Goal: Find specific page/section: Find specific page/section

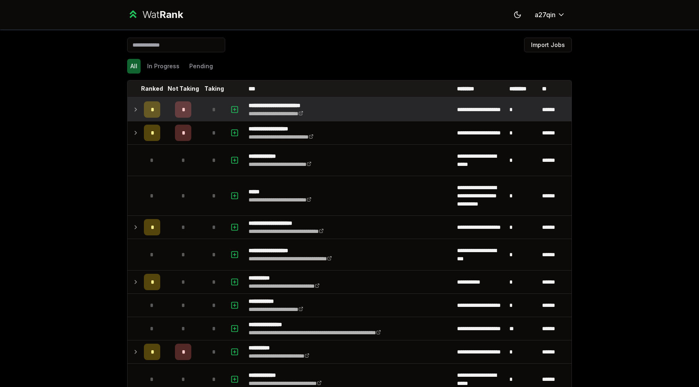
click at [136, 112] on icon at bounding box center [135, 110] width 7 height 10
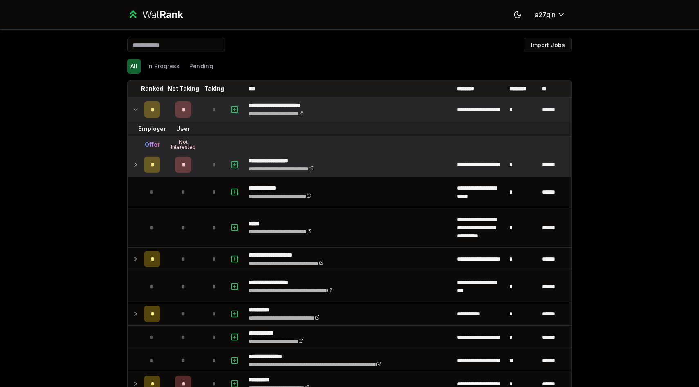
click at [130, 163] on td at bounding box center [134, 164] width 13 height 23
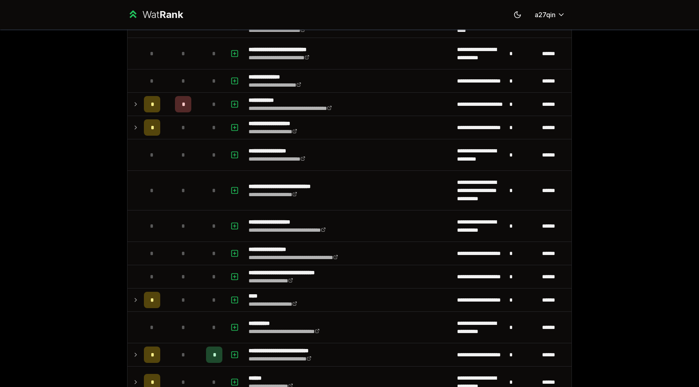
scroll to position [878, 0]
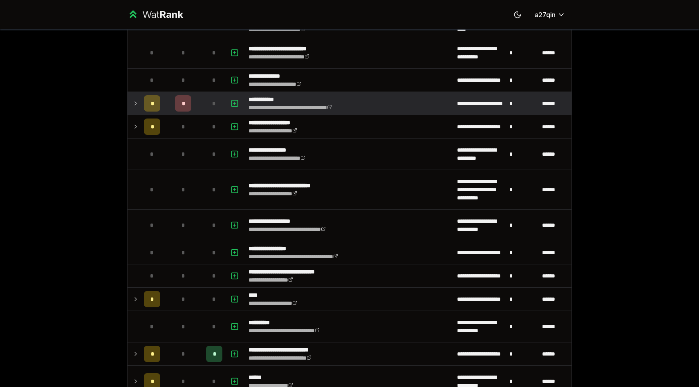
click at [136, 101] on icon at bounding box center [135, 104] width 7 height 10
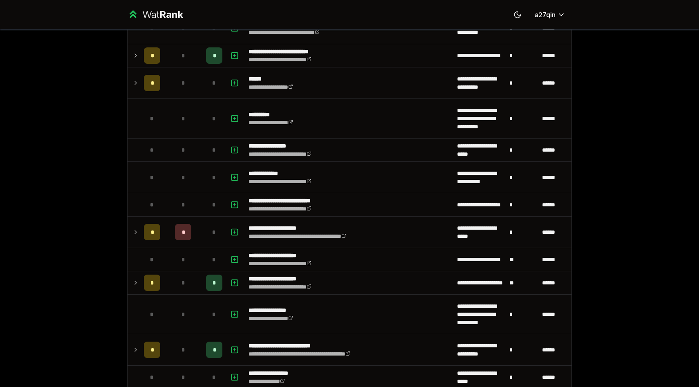
scroll to position [1210, 0]
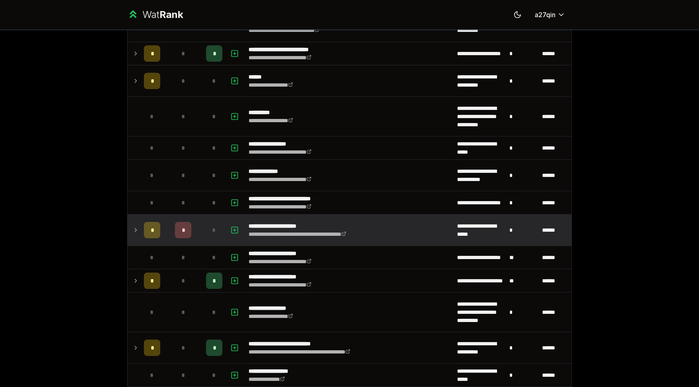
click at [133, 230] on icon at bounding box center [135, 230] width 7 height 10
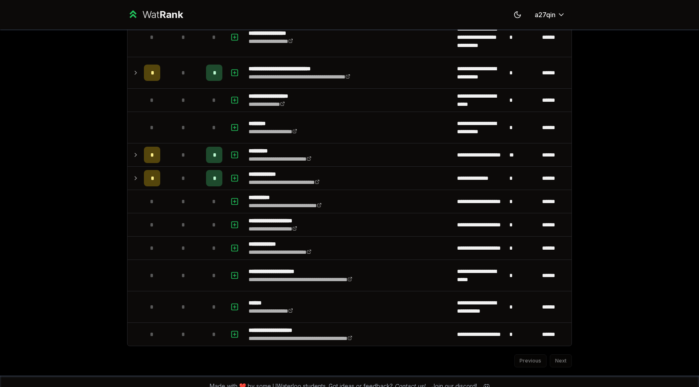
scroll to position [1525, 0]
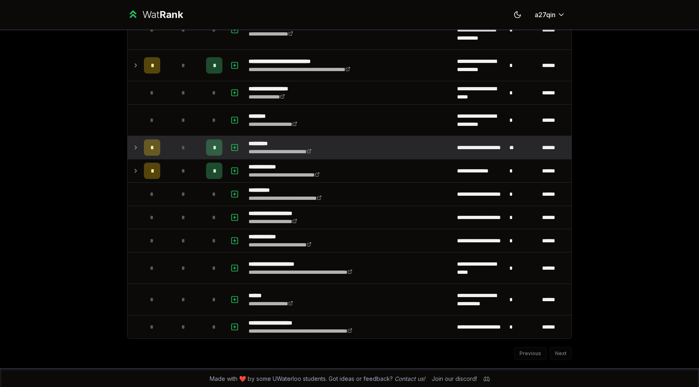
click at [134, 147] on icon at bounding box center [135, 148] width 7 height 10
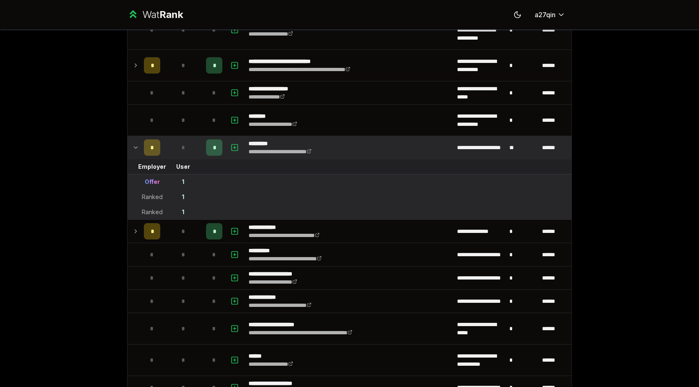
click at [184, 179] on div "1" at bounding box center [183, 182] width 2 height 8
click at [184, 190] on td "1" at bounding box center [183, 197] width 39 height 15
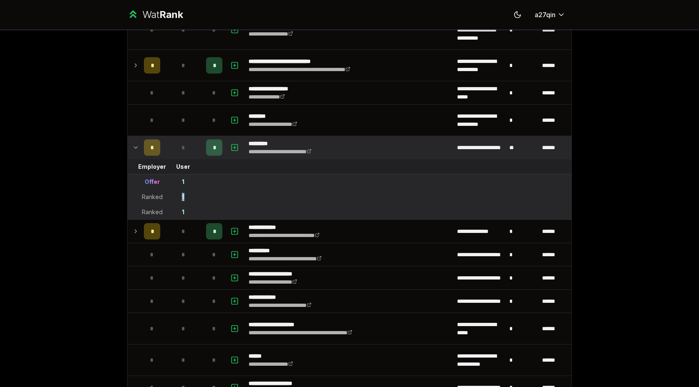
click at [184, 190] on td "1" at bounding box center [183, 197] width 39 height 15
click at [182, 204] on td "1" at bounding box center [183, 197] width 39 height 15
click at [182, 207] on td "1" at bounding box center [183, 212] width 39 height 15
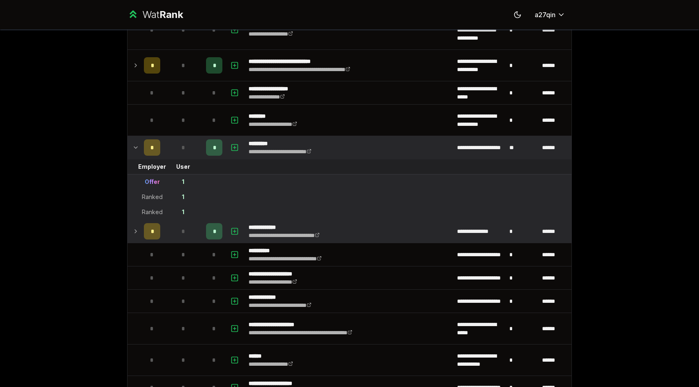
click at [134, 229] on icon at bounding box center [135, 232] width 7 height 10
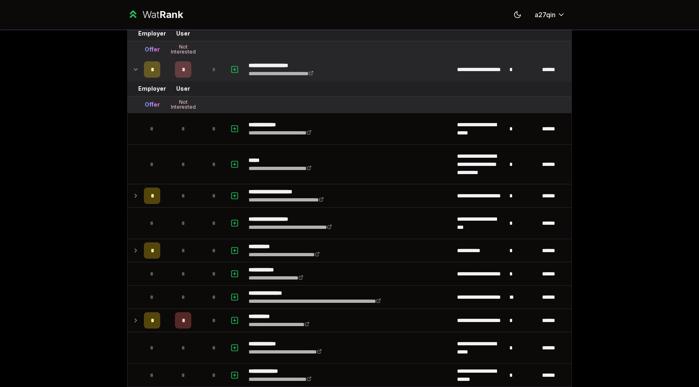
scroll to position [0, 0]
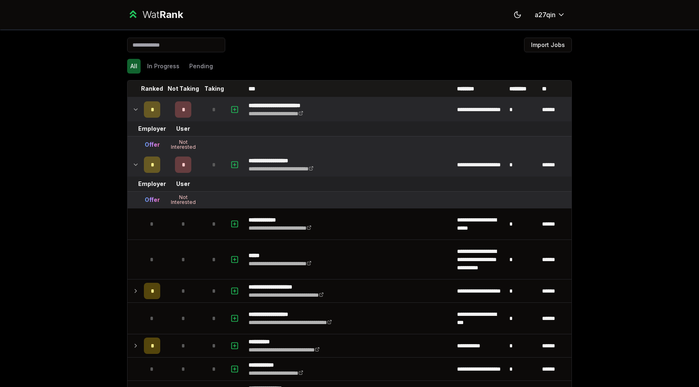
click at [179, 203] on div "Not Interested" at bounding box center [183, 200] width 33 height 10
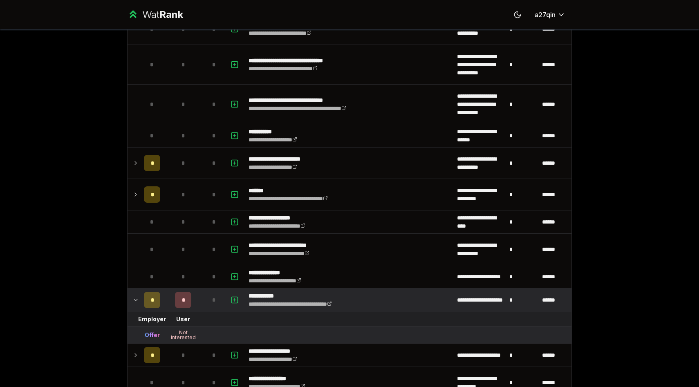
scroll to position [689, 0]
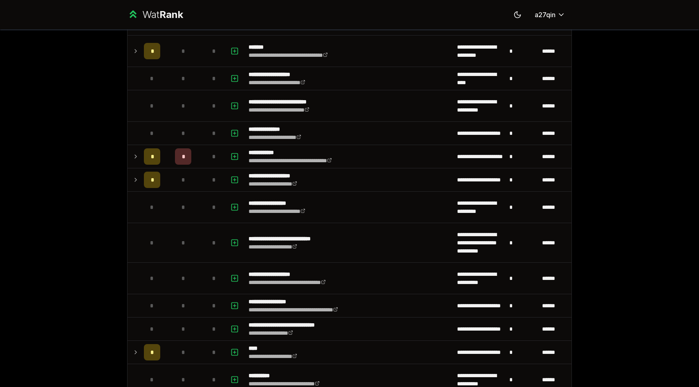
scroll to position [716, 0]
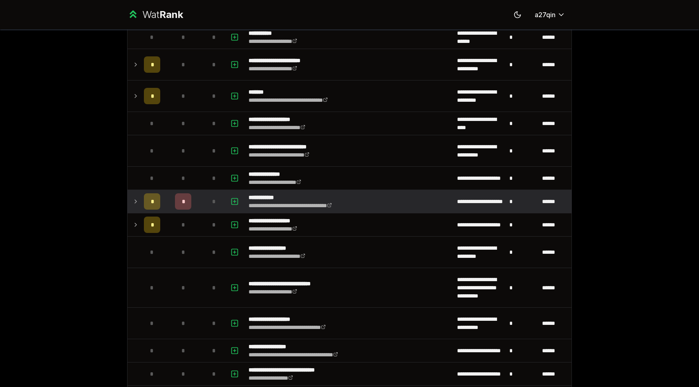
click at [133, 202] on icon at bounding box center [135, 202] width 7 height 10
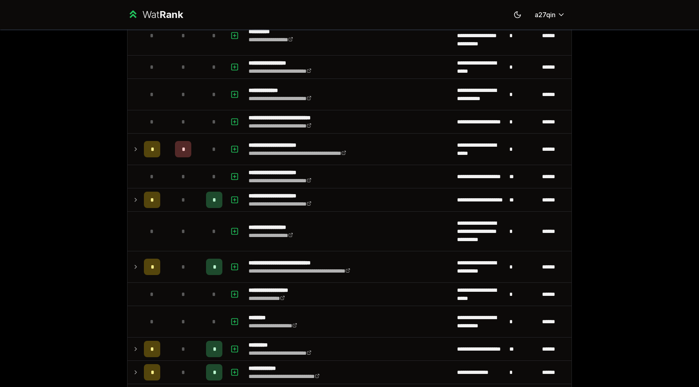
scroll to position [1229, 0]
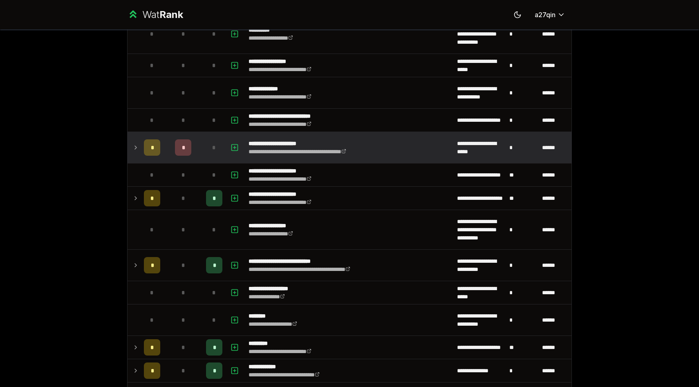
click at [134, 150] on icon at bounding box center [135, 148] width 7 height 10
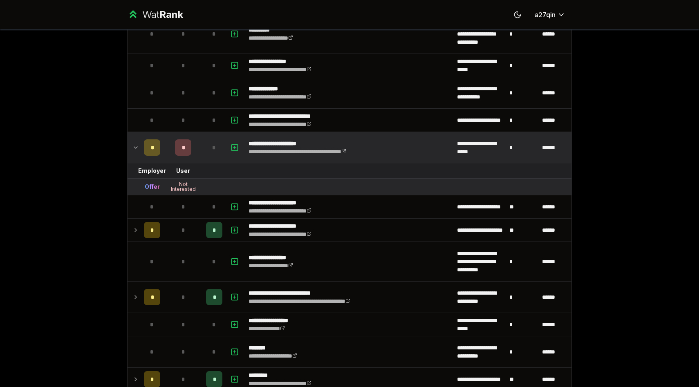
click at [77, 289] on div "**********" at bounding box center [349, 193] width 699 height 387
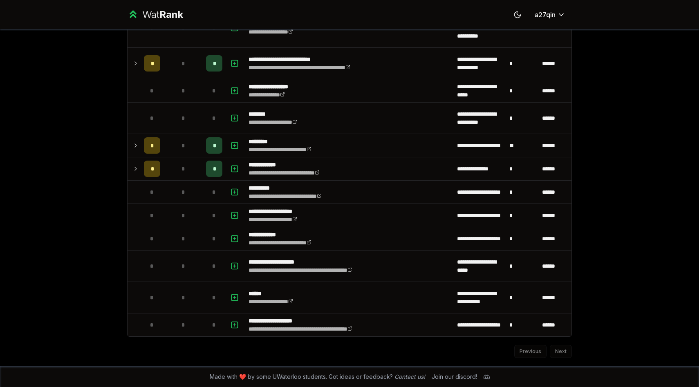
scroll to position [1463, 0]
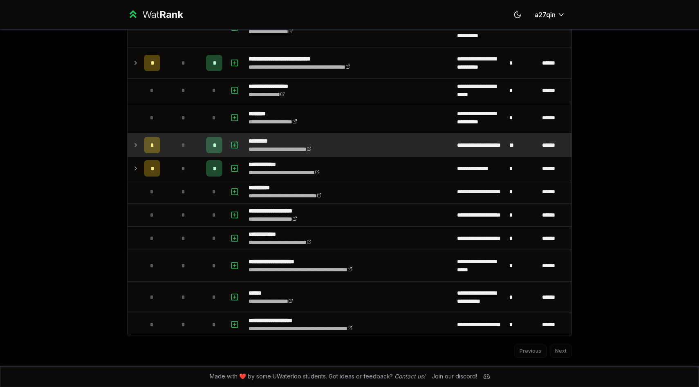
click at [130, 150] on td at bounding box center [134, 145] width 13 height 23
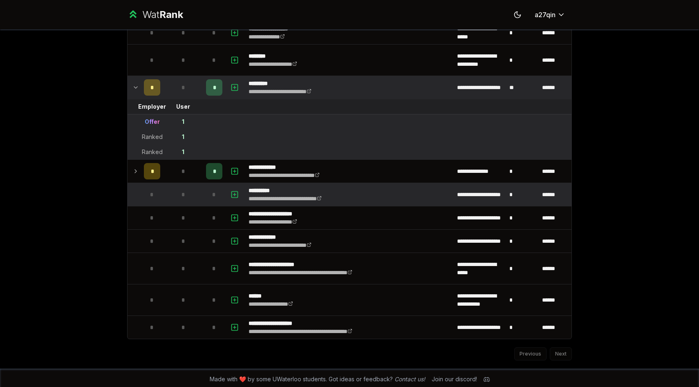
scroll to position [1524, 0]
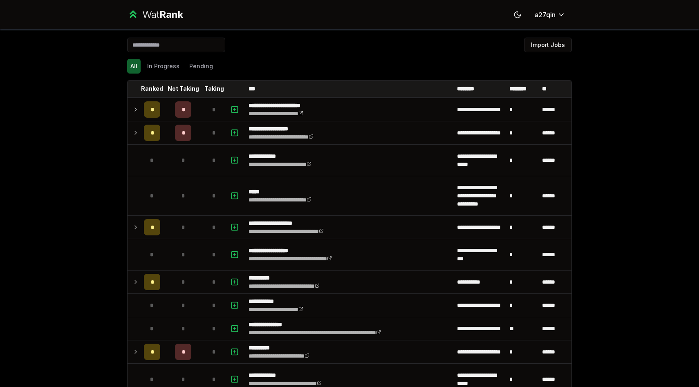
scroll to position [209, 0]
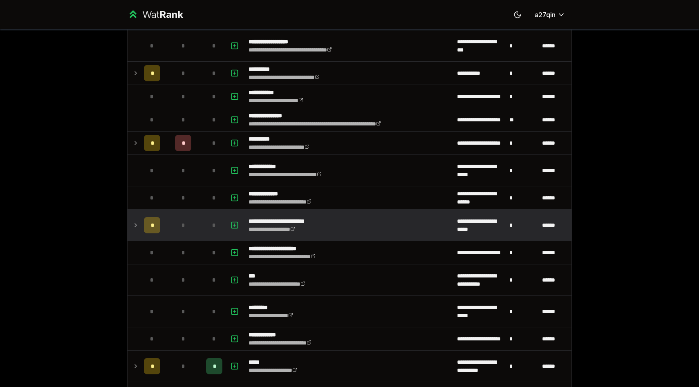
click at [136, 226] on icon at bounding box center [135, 225] width 7 height 10
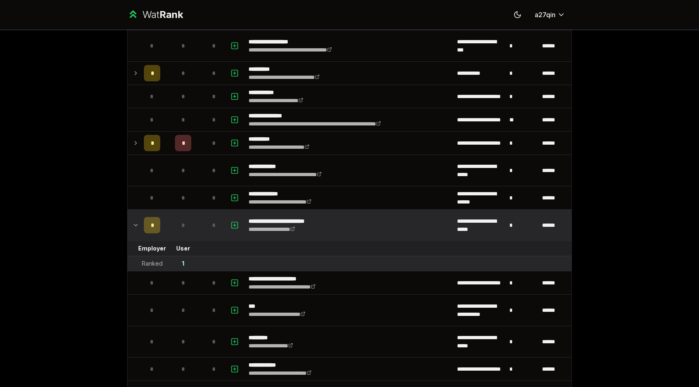
click at [136, 226] on icon at bounding box center [135, 225] width 7 height 10
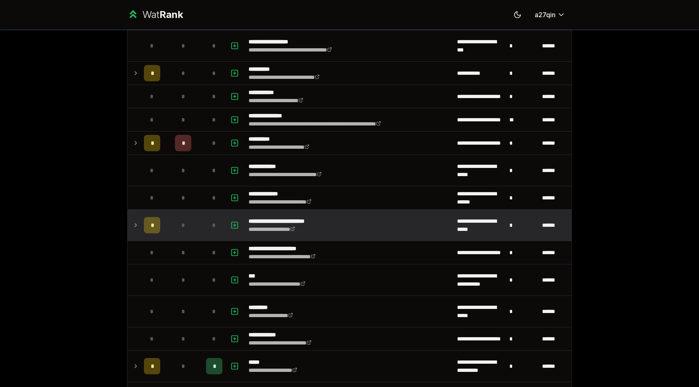
click at [136, 226] on icon at bounding box center [135, 225] width 7 height 10
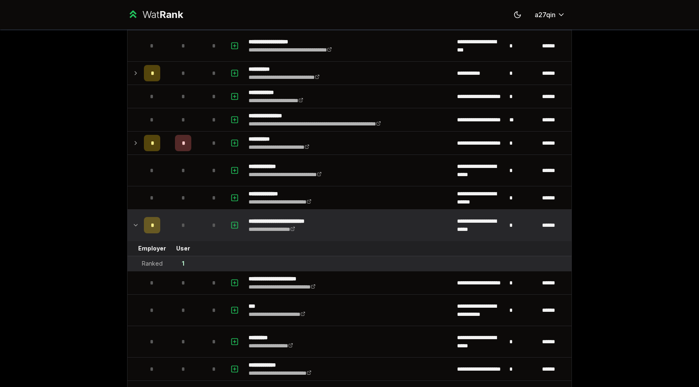
click at [136, 226] on icon at bounding box center [135, 225] width 7 height 10
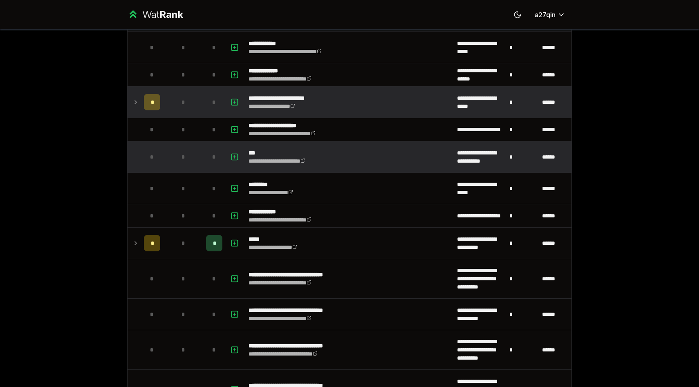
scroll to position [332, 0]
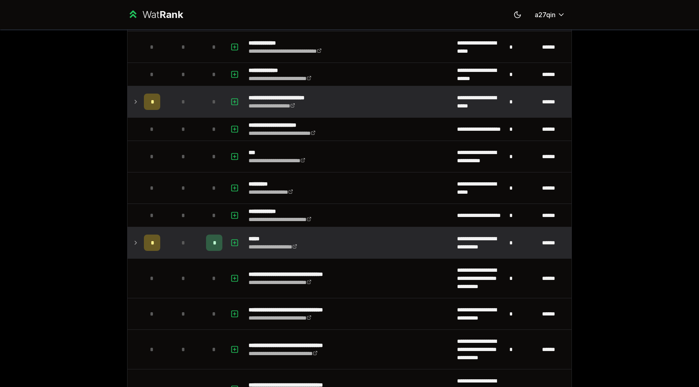
click at [136, 240] on icon at bounding box center [135, 243] width 7 height 10
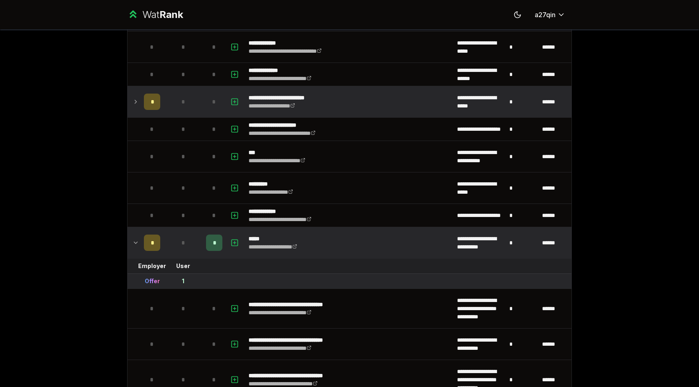
click at [136, 240] on icon at bounding box center [135, 243] width 7 height 10
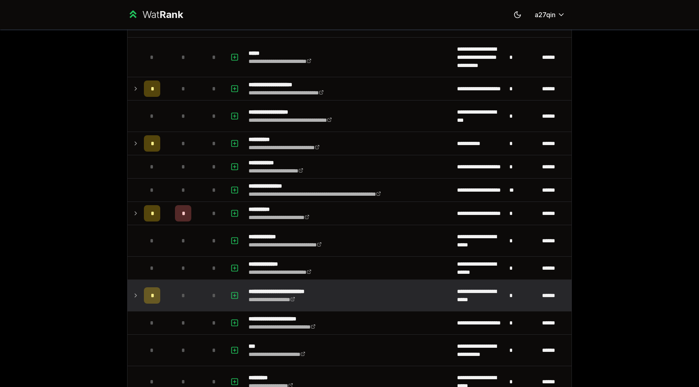
scroll to position [136, 0]
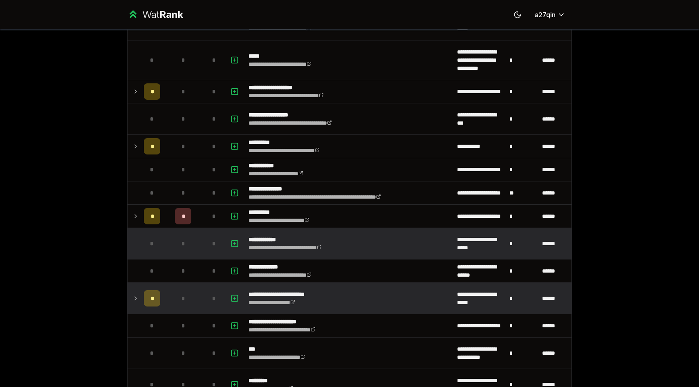
click at [136, 240] on td at bounding box center [134, 243] width 13 height 31
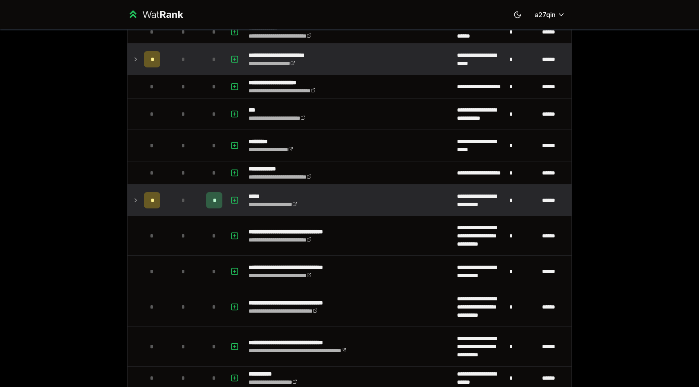
scroll to position [378, 0]
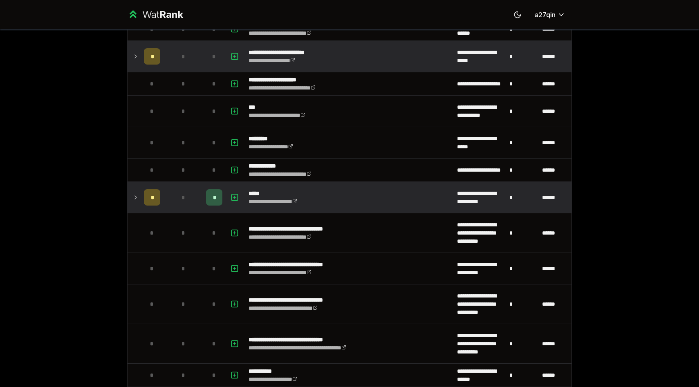
click at [139, 197] on icon at bounding box center [135, 198] width 7 height 10
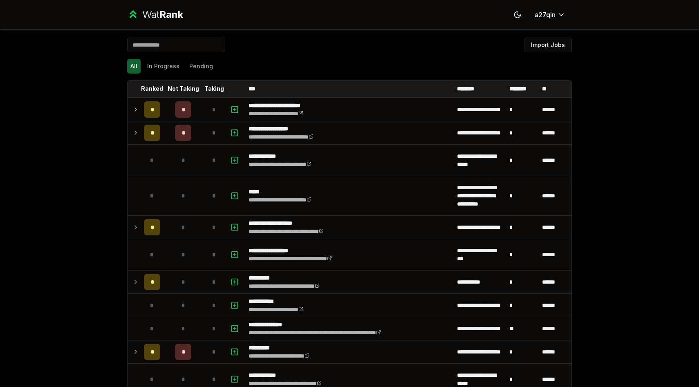
scroll to position [892, 0]
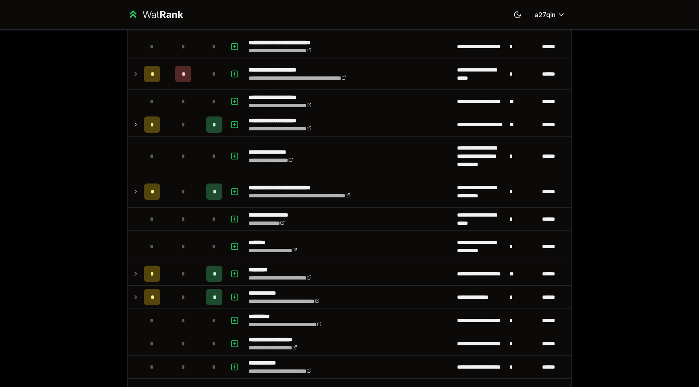
scroll to position [1273, 0]
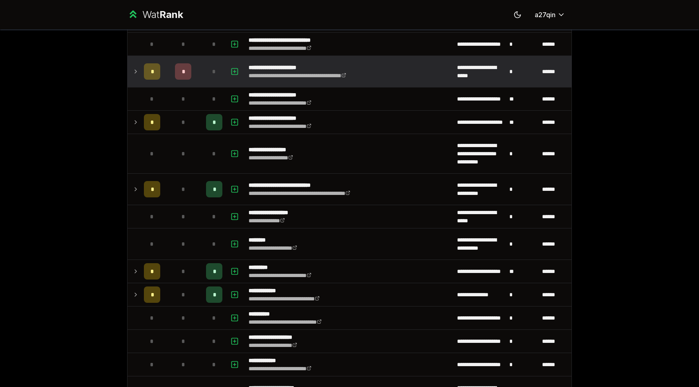
click at [136, 71] on icon at bounding box center [136, 71] width 2 height 3
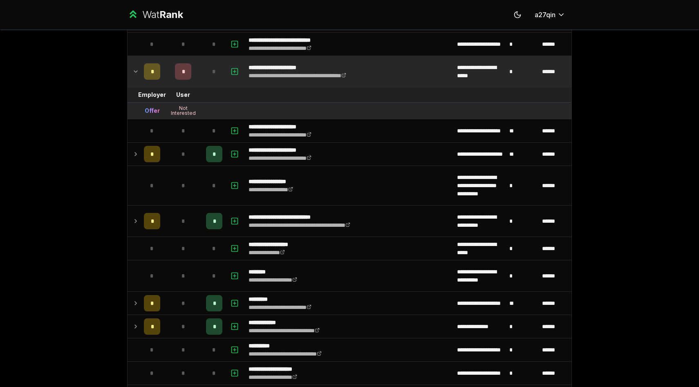
click at [136, 71] on icon at bounding box center [135, 72] width 3 height 2
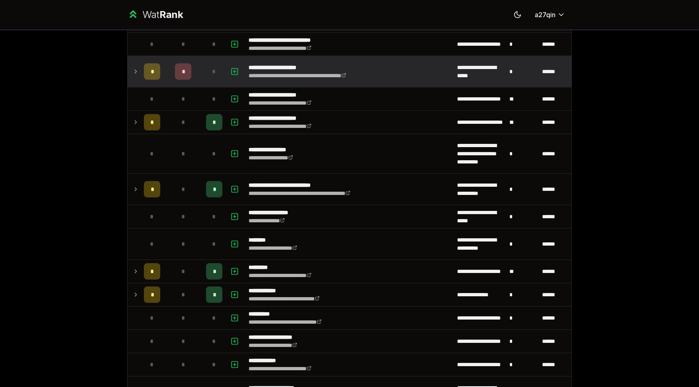
scroll to position [1399, 0]
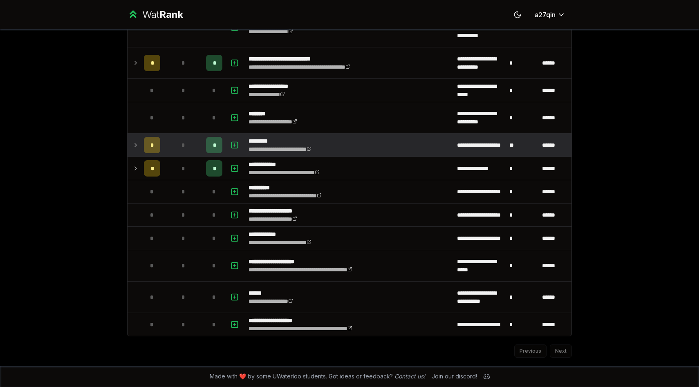
click at [135, 146] on icon at bounding box center [135, 145] width 7 height 10
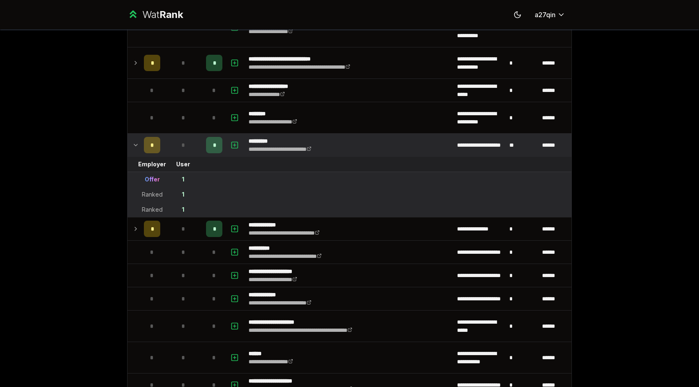
click at [135, 146] on icon at bounding box center [135, 145] width 7 height 10
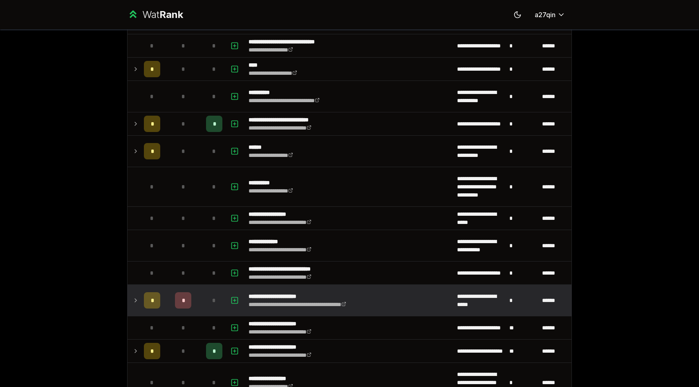
scroll to position [1050, 0]
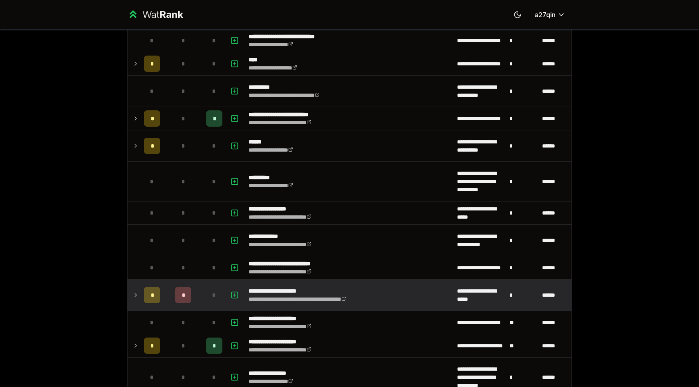
click at [137, 294] on icon at bounding box center [135, 295] width 7 height 10
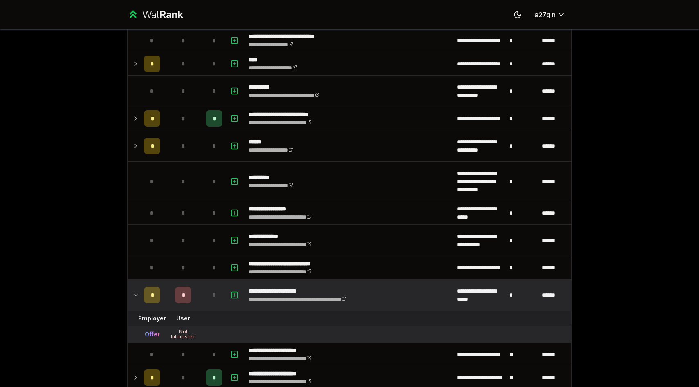
click at [137, 294] on icon at bounding box center [135, 295] width 7 height 10
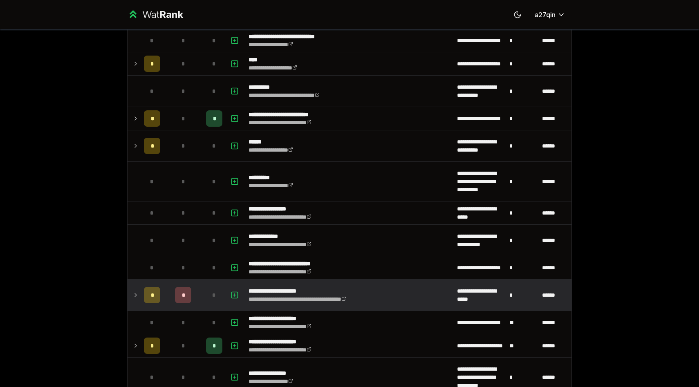
click at [137, 294] on icon at bounding box center [135, 295] width 7 height 10
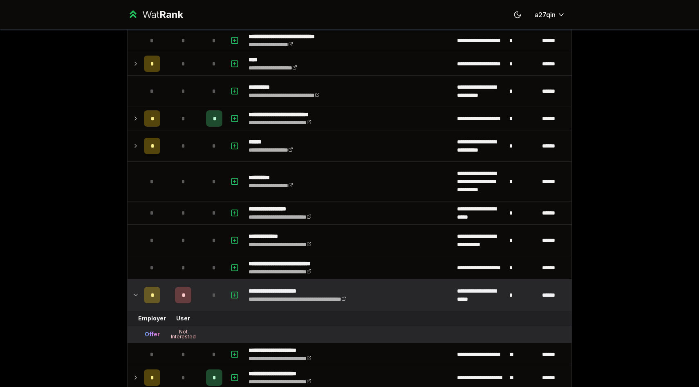
click at [137, 294] on icon at bounding box center [135, 295] width 7 height 10
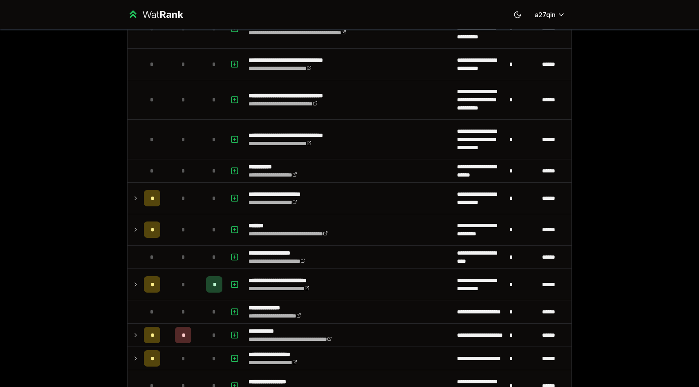
scroll to position [613, 0]
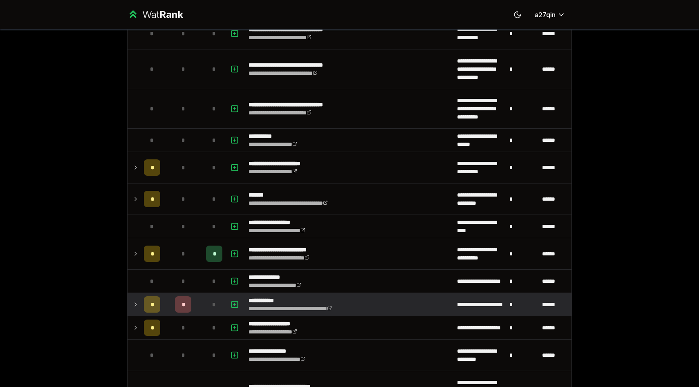
click at [136, 303] on icon at bounding box center [135, 305] width 7 height 10
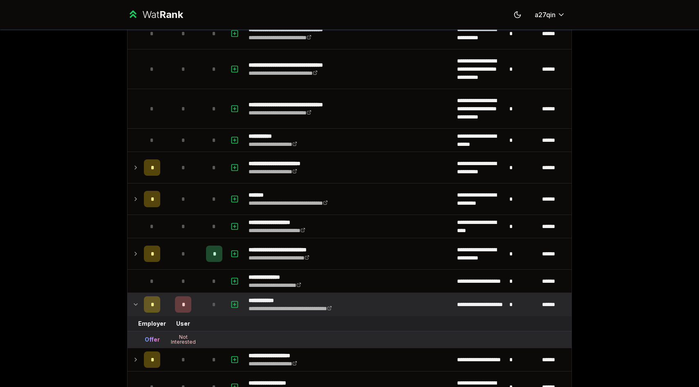
click at [136, 303] on icon at bounding box center [135, 305] width 7 height 10
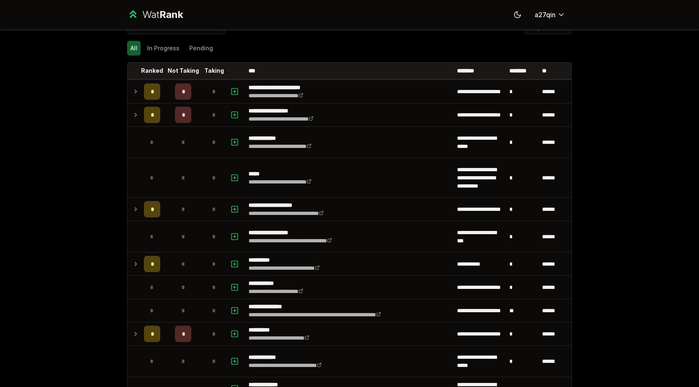
scroll to position [0, 0]
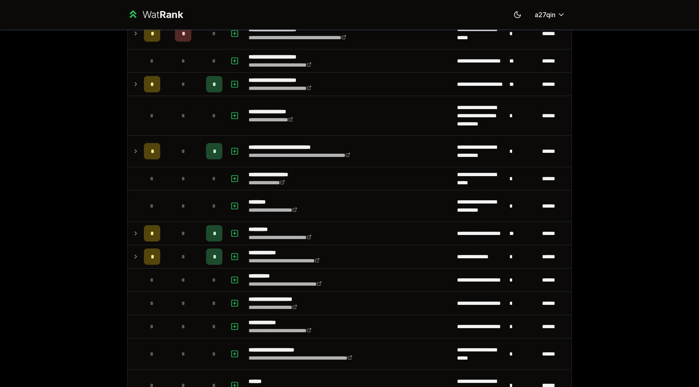
scroll to position [1314, 0]
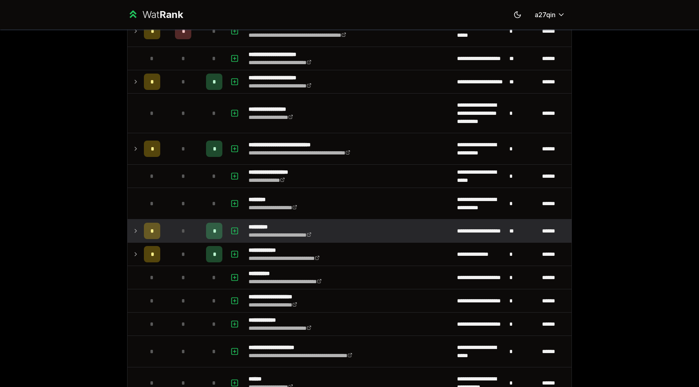
click at [136, 232] on icon at bounding box center [135, 231] width 7 height 10
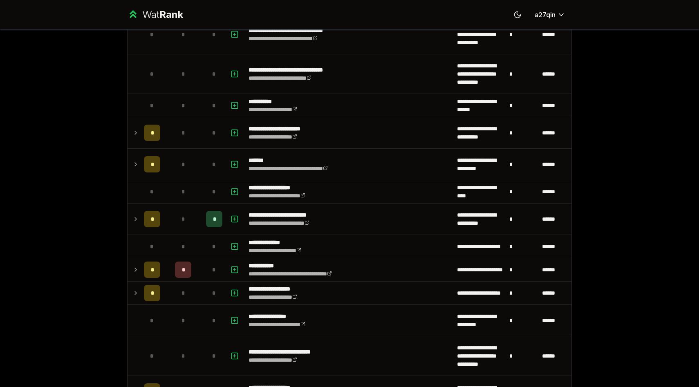
scroll to position [646, 0]
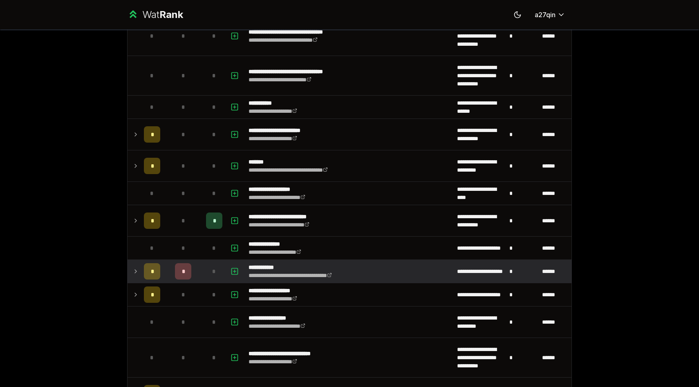
click at [131, 271] on td at bounding box center [134, 271] width 13 height 23
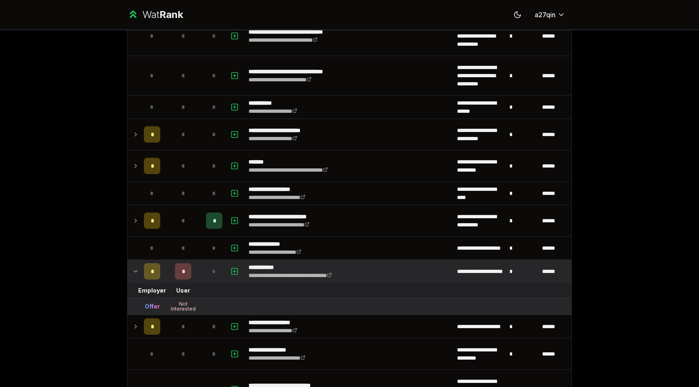
click at [131, 271] on td at bounding box center [134, 271] width 13 height 23
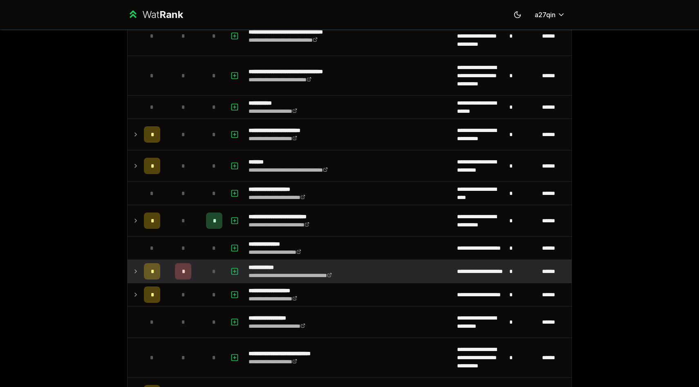
click at [134, 271] on icon at bounding box center [135, 272] width 7 height 10
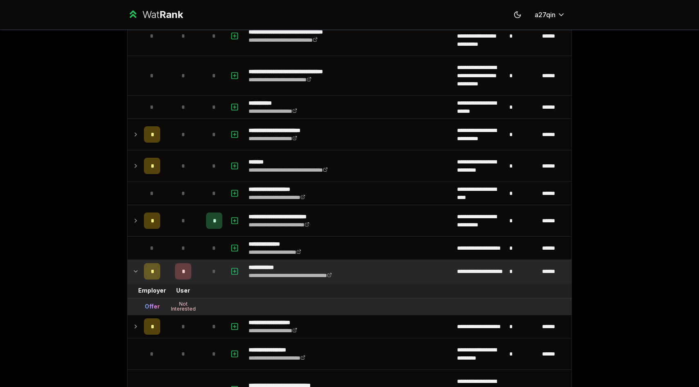
click at [134, 271] on icon at bounding box center [135, 272] width 7 height 10
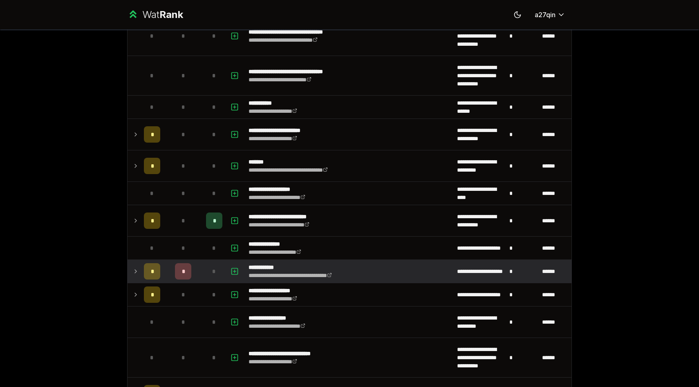
click at [134, 271] on icon at bounding box center [135, 272] width 7 height 10
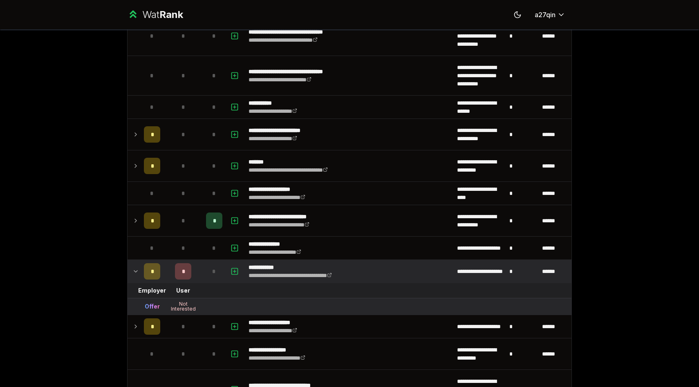
click at [134, 271] on icon at bounding box center [135, 272] width 7 height 10
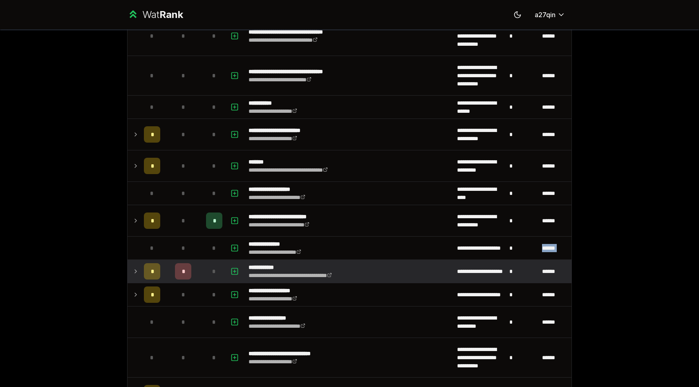
click at [134, 271] on icon at bounding box center [135, 272] width 7 height 10
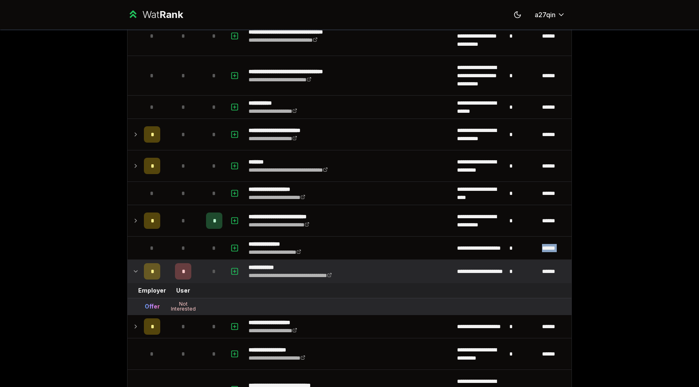
click at [134, 271] on icon at bounding box center [135, 272] width 7 height 10
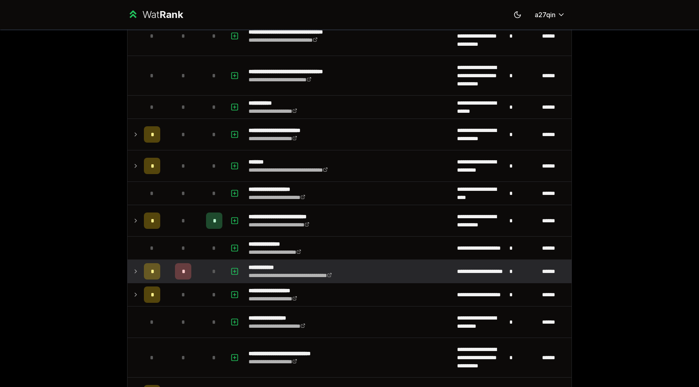
click at [134, 271] on icon at bounding box center [135, 272] width 7 height 10
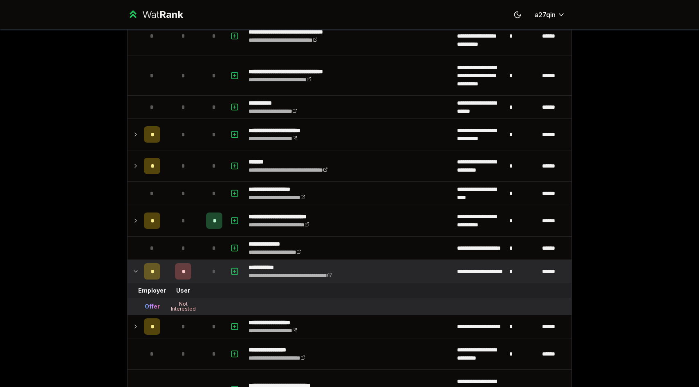
click at [134, 271] on icon at bounding box center [135, 272] width 7 height 10
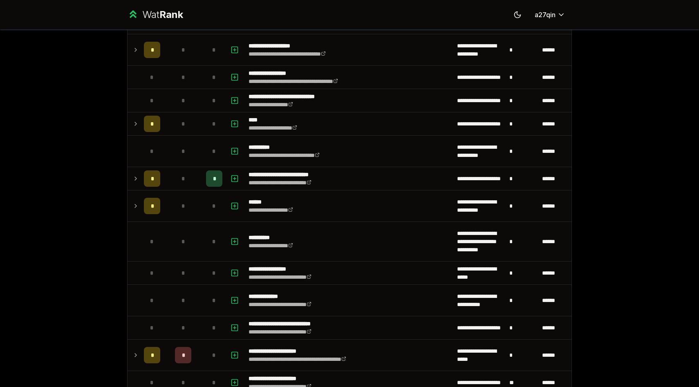
scroll to position [996, 0]
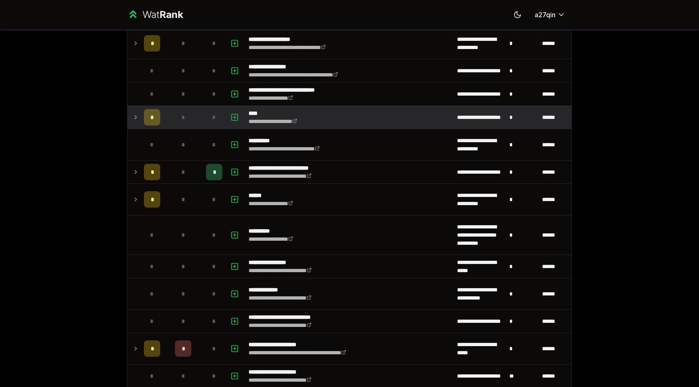
click at [132, 118] on td at bounding box center [134, 117] width 13 height 23
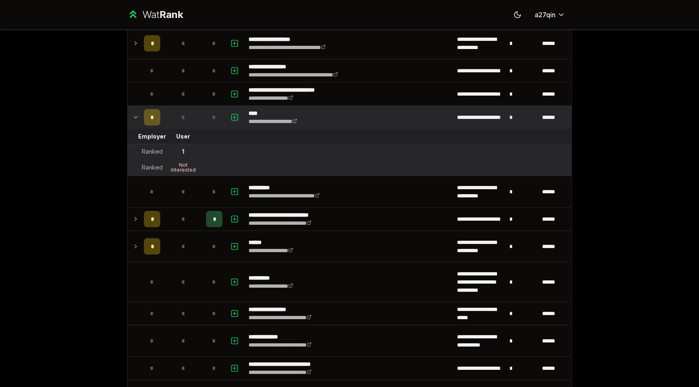
click at [132, 118] on td at bounding box center [134, 117] width 13 height 23
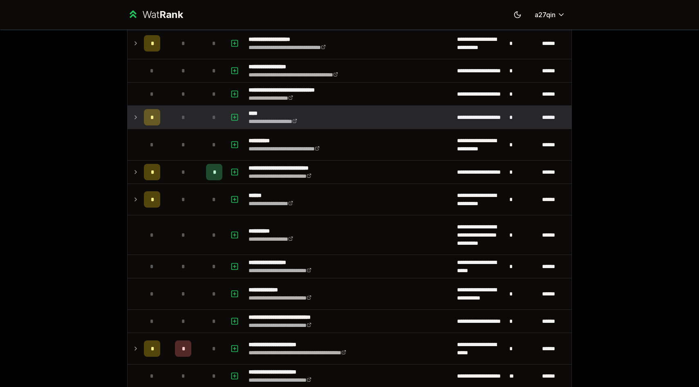
click at [132, 118] on td at bounding box center [134, 117] width 13 height 23
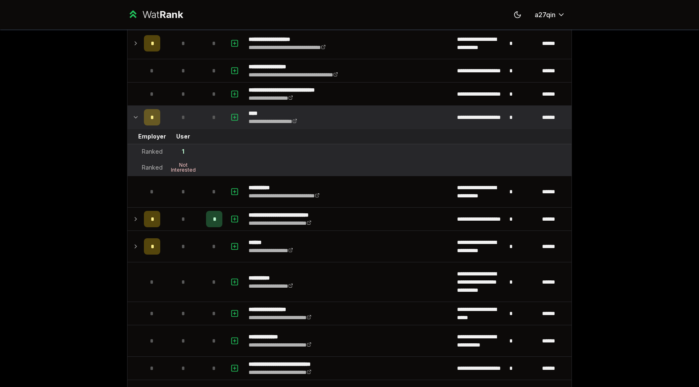
click at [132, 118] on td at bounding box center [134, 117] width 13 height 23
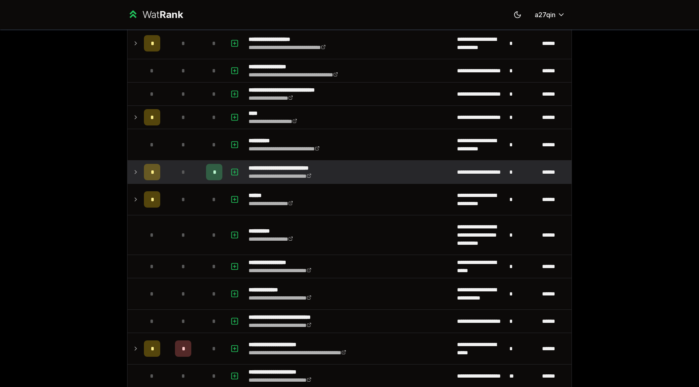
click at [135, 173] on icon at bounding box center [136, 171] width 2 height 3
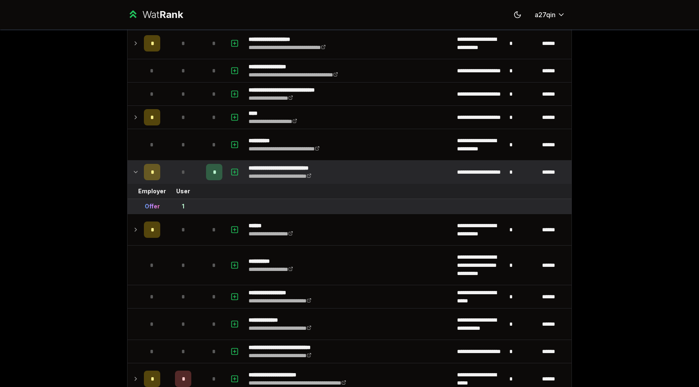
click at [135, 173] on icon at bounding box center [135, 172] width 7 height 10
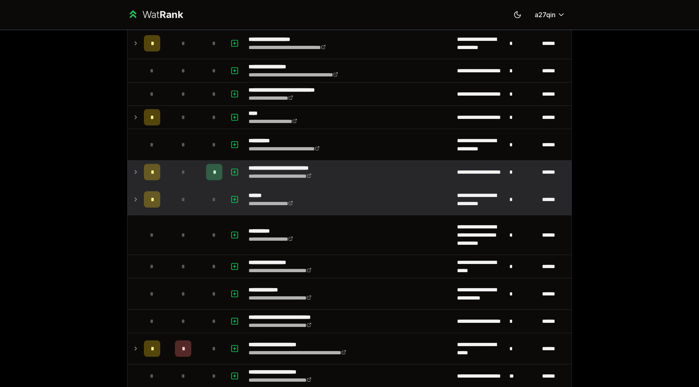
click at [136, 196] on icon at bounding box center [135, 200] width 7 height 10
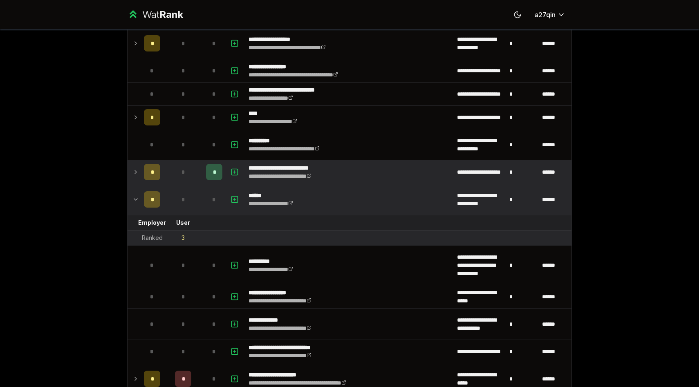
click at [136, 196] on icon at bounding box center [135, 200] width 7 height 10
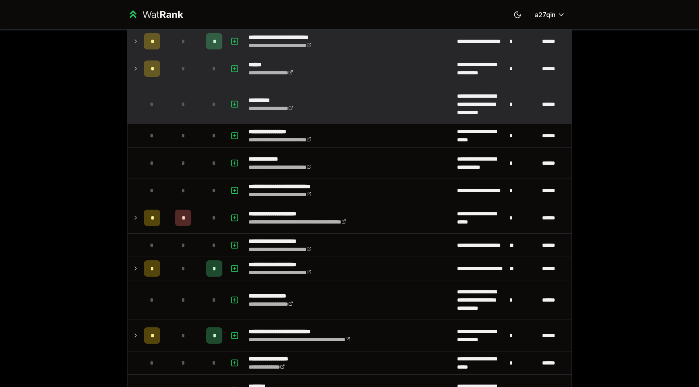
scroll to position [1128, 0]
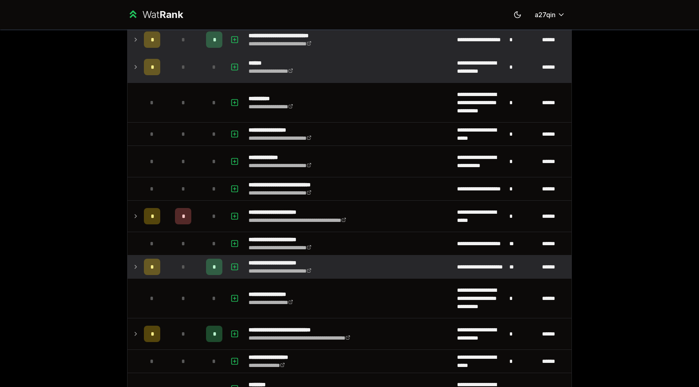
click at [133, 267] on icon at bounding box center [135, 267] width 7 height 10
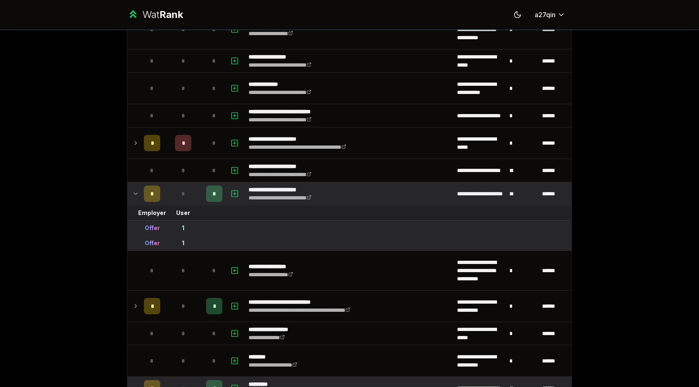
scroll to position [1205, 0]
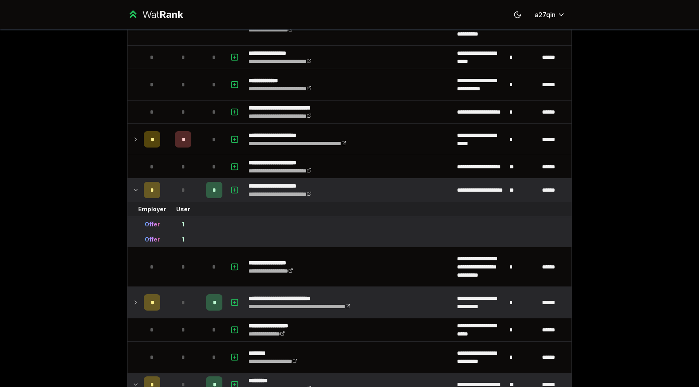
click at [133, 301] on icon at bounding box center [135, 303] width 7 height 10
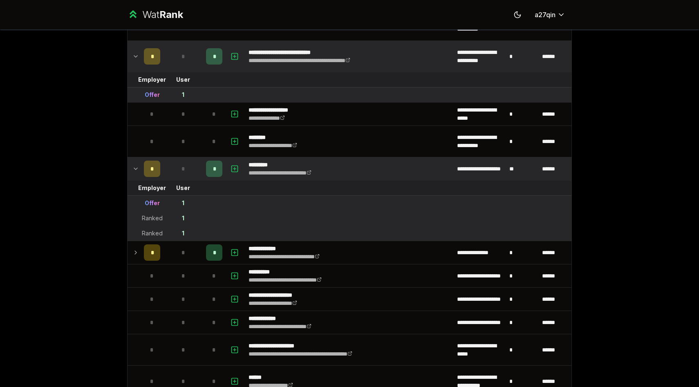
scroll to position [1453, 0]
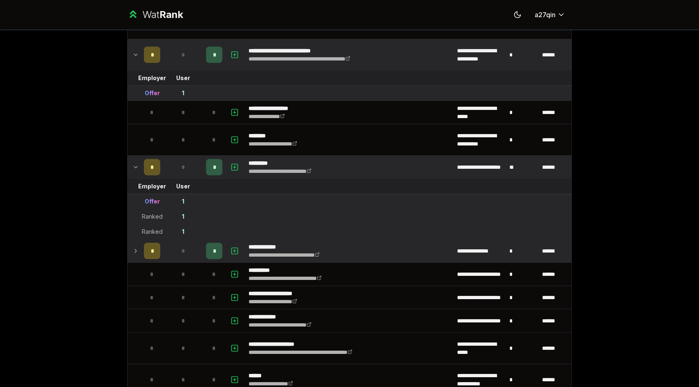
click at [134, 248] on icon at bounding box center [135, 251] width 7 height 10
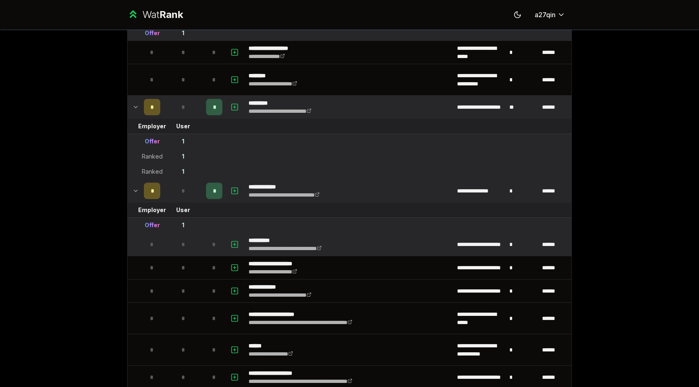
scroll to position [1566, 0]
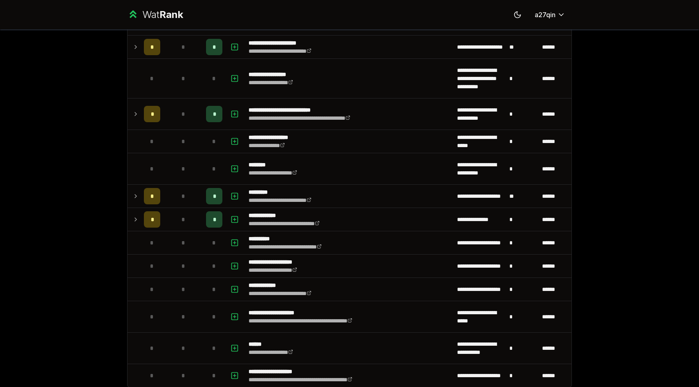
scroll to position [1354, 0]
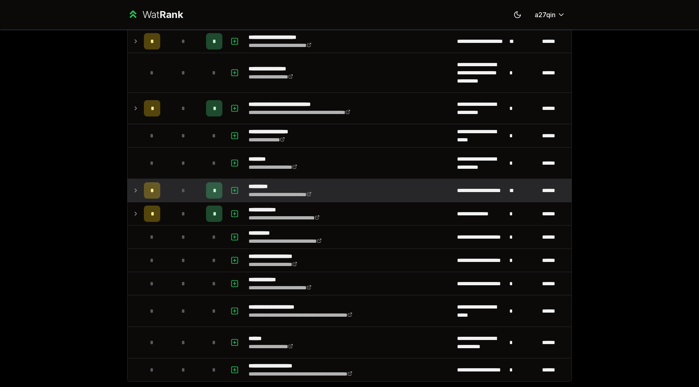
click at [135, 191] on icon at bounding box center [135, 191] width 7 height 10
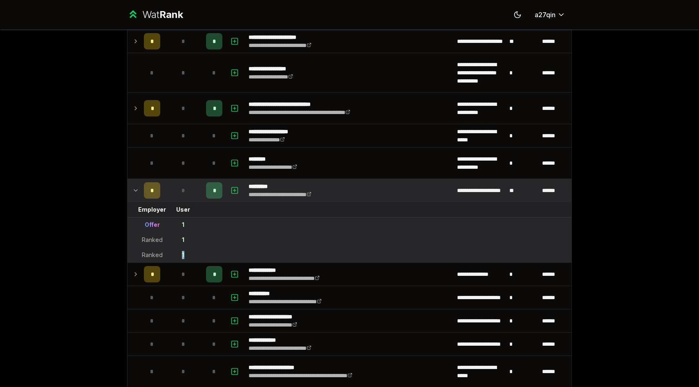
drag, startPoint x: 182, startPoint y: 253, endPoint x: 188, endPoint y: 253, distance: 6.1
click at [188, 253] on td "1" at bounding box center [183, 255] width 39 height 15
click at [136, 188] on icon at bounding box center [135, 191] width 7 height 10
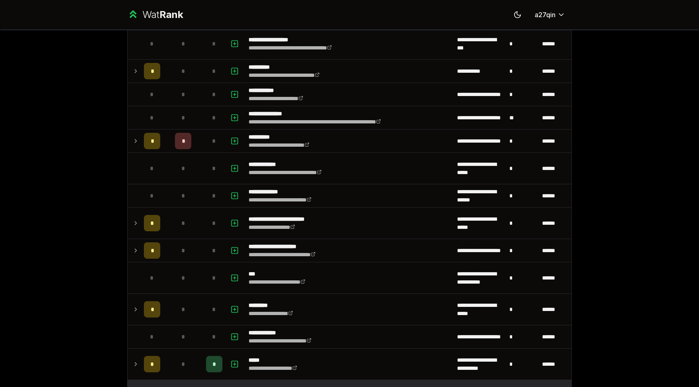
scroll to position [208, 0]
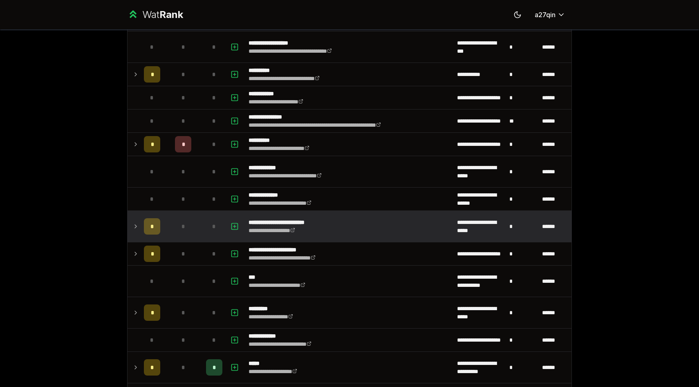
click at [135, 229] on icon at bounding box center [135, 227] width 7 height 10
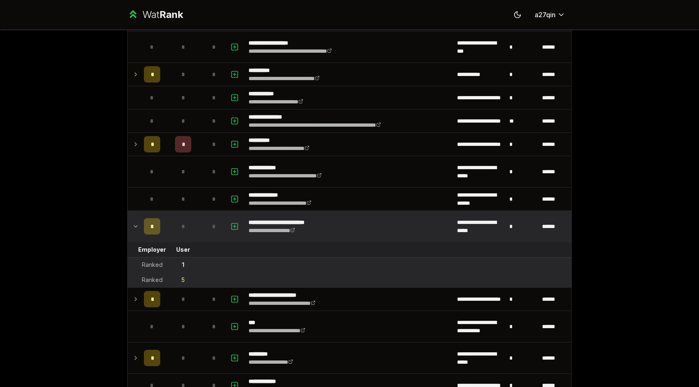
click at [135, 229] on icon at bounding box center [135, 227] width 7 height 10
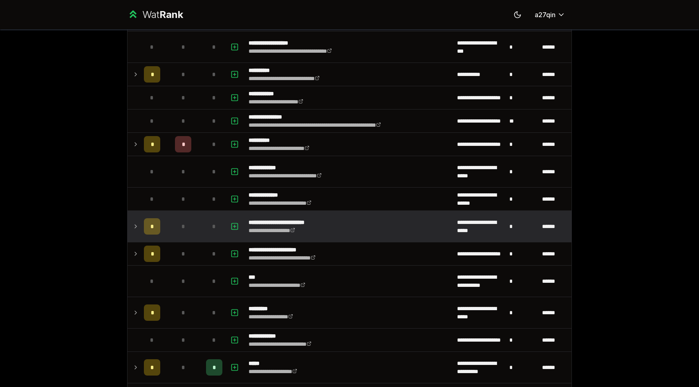
click at [94, 269] on div "**********" at bounding box center [349, 193] width 699 height 387
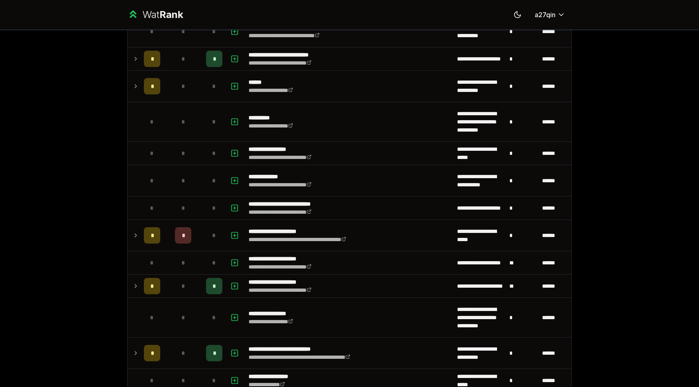
scroll to position [1307, 0]
